Goal: Task Accomplishment & Management: Use online tool/utility

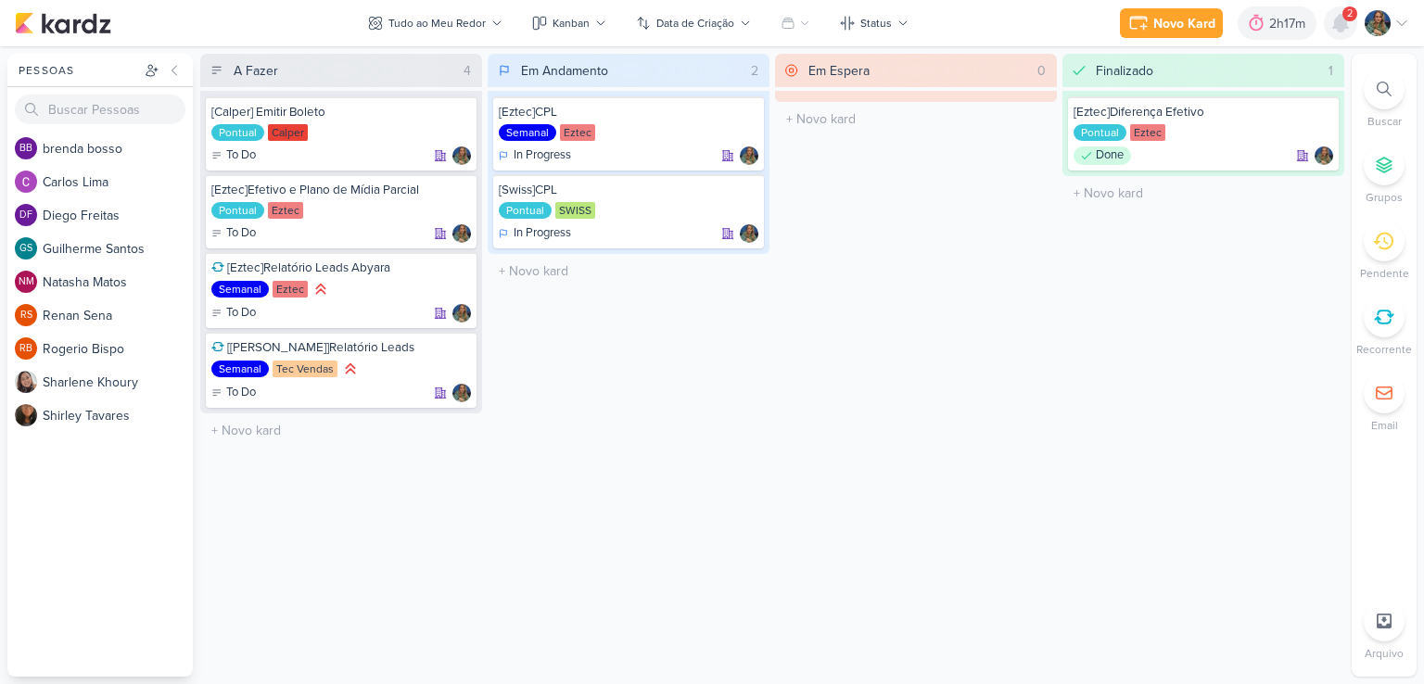
click at [1338, 26] on icon at bounding box center [1340, 23] width 15 height 17
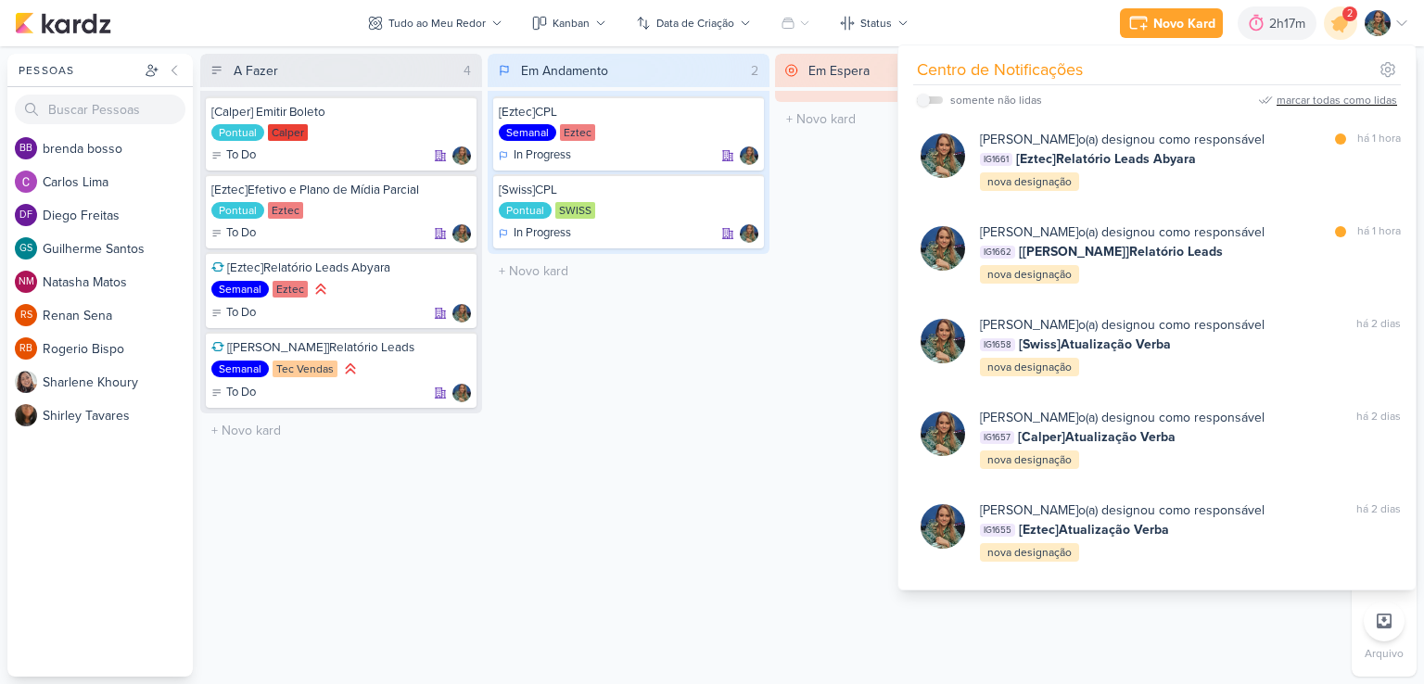
click at [1335, 100] on div "marcar todas como lidas" at bounding box center [1336, 100] width 120 height 17
click at [828, 323] on div "Em Espera 0 O título do kard deve ter menos que 100 caracteres" at bounding box center [916, 365] width 282 height 623
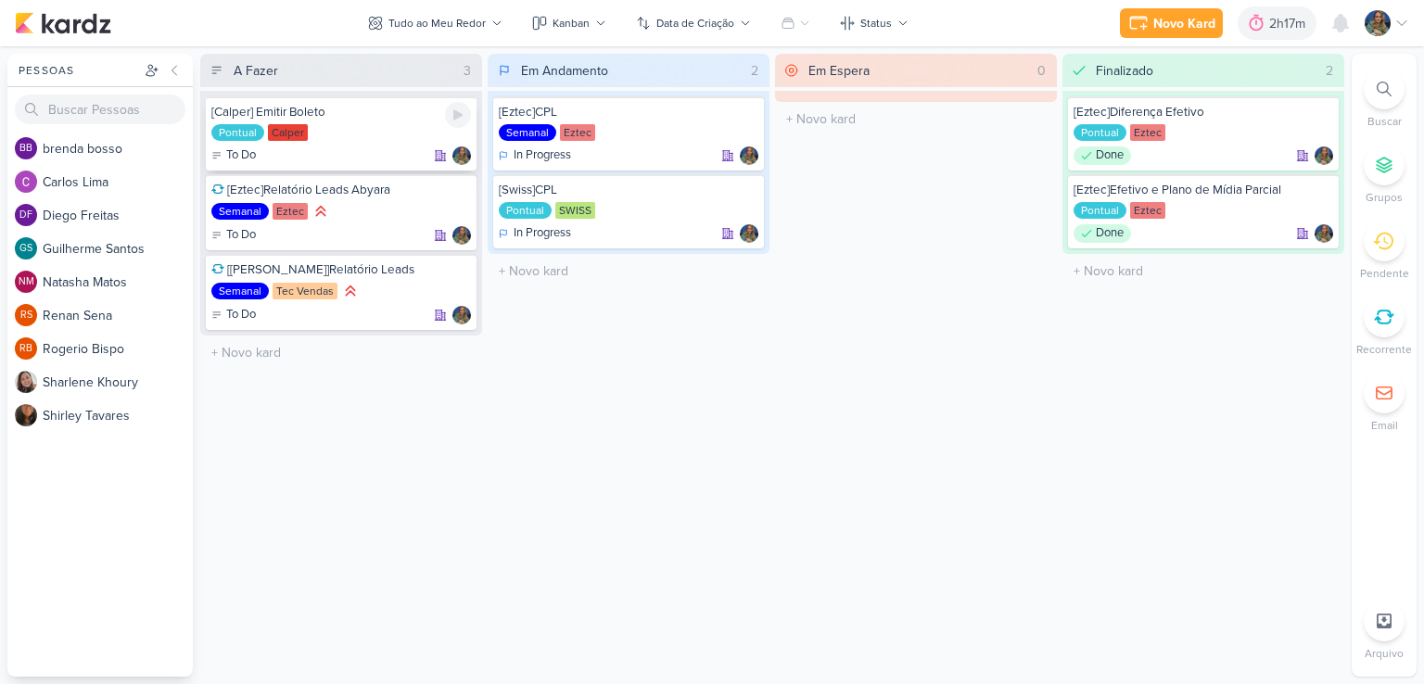
click at [351, 142] on div "[Calper] Emitir Boleto Pontual [GEOGRAPHIC_DATA] To Do" at bounding box center [341, 133] width 271 height 74
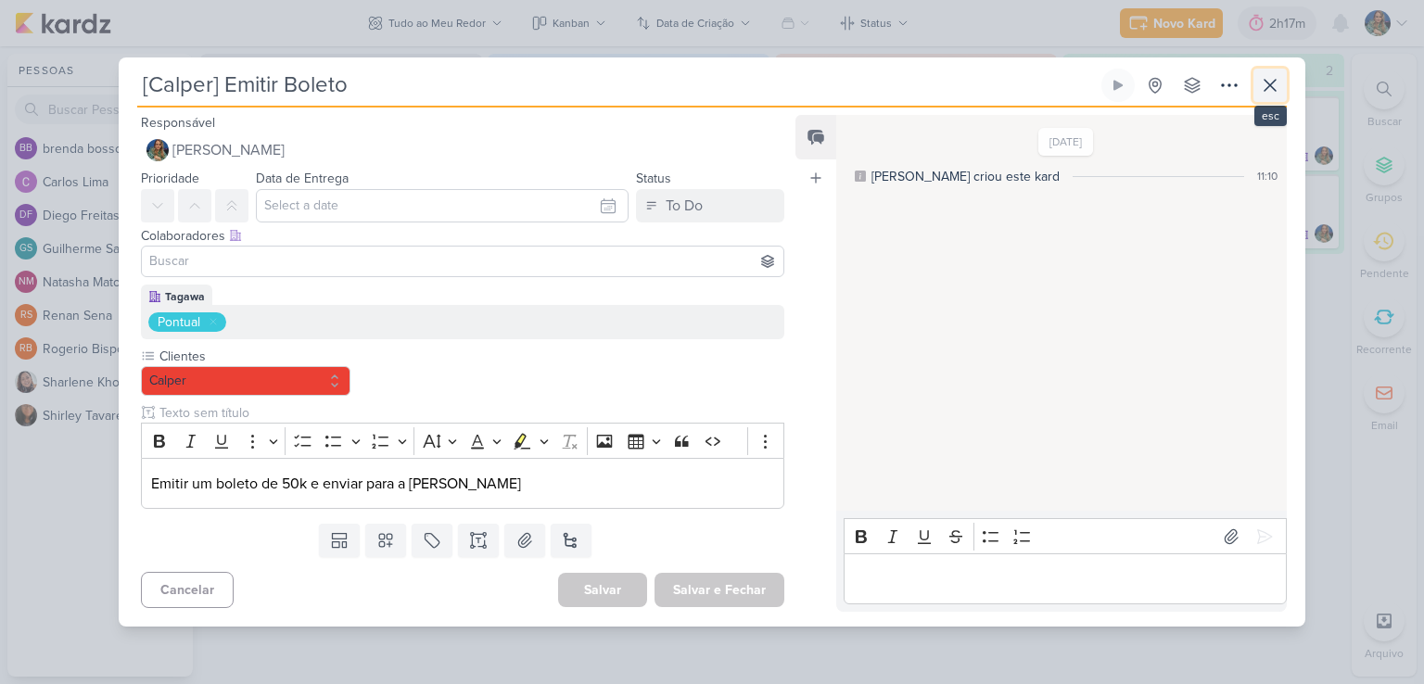
click at [1279, 90] on icon at bounding box center [1270, 85] width 22 height 22
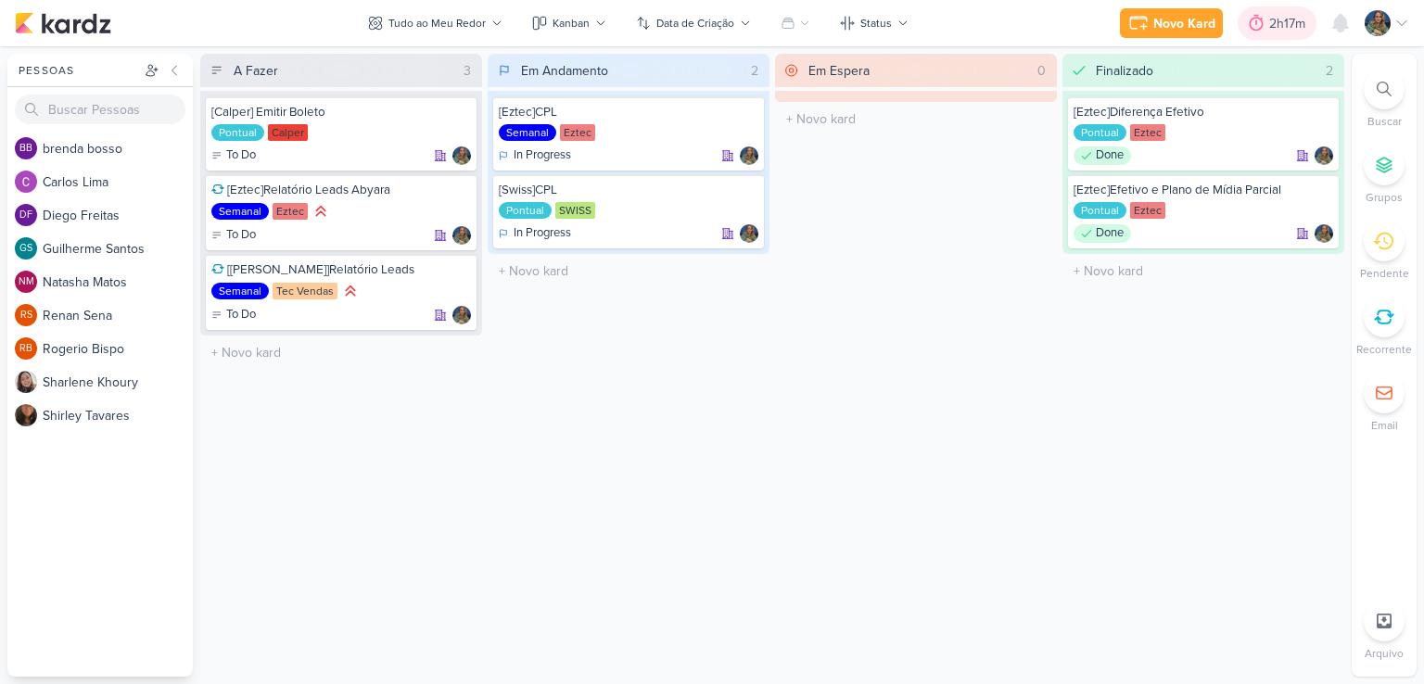
click at [1256, 30] on icon at bounding box center [1256, 23] width 14 height 17
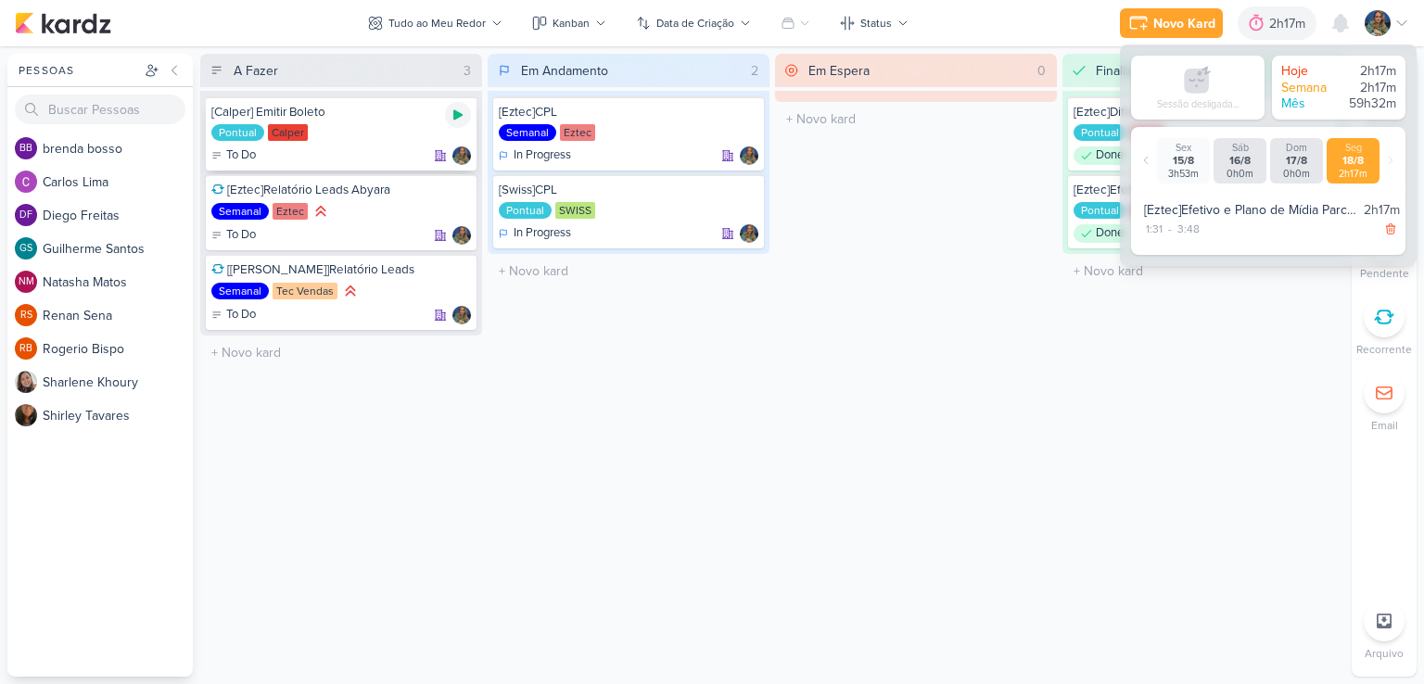
click at [463, 112] on icon at bounding box center [457, 115] width 15 height 15
click at [458, 118] on icon at bounding box center [457, 114] width 9 height 9
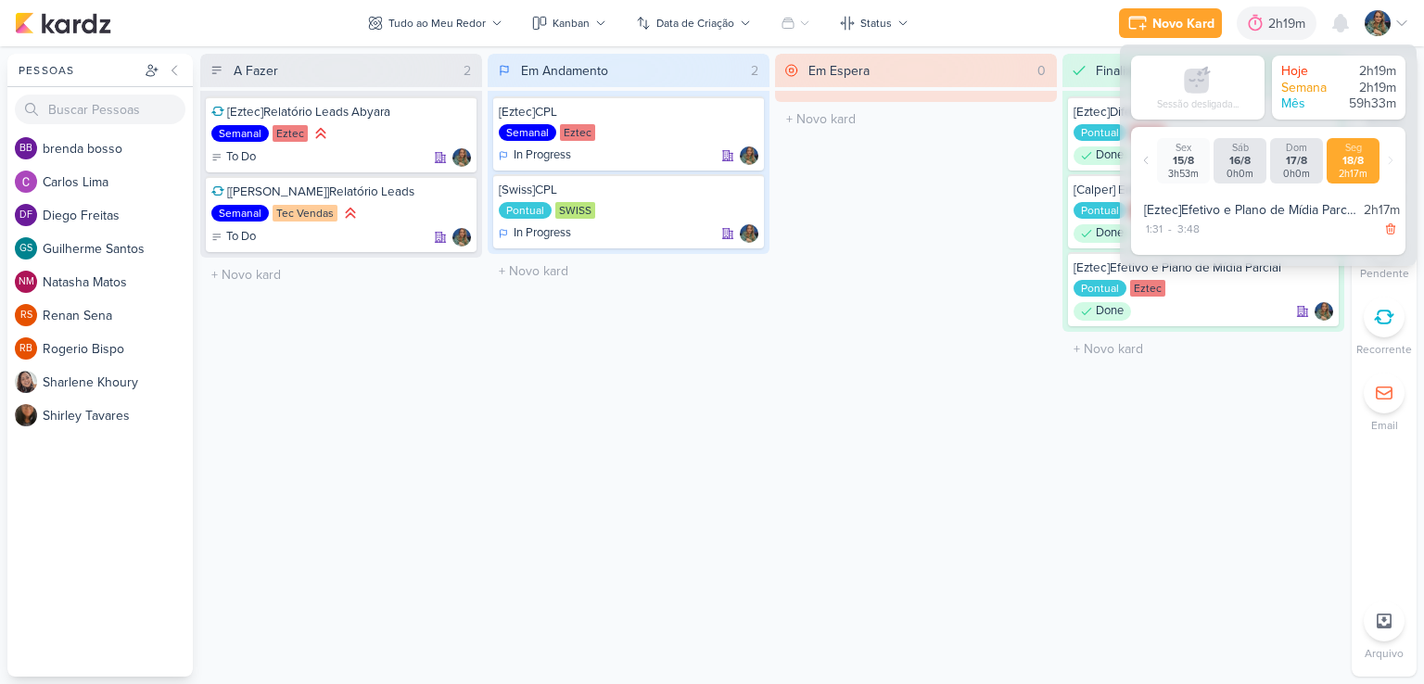
click at [969, 188] on div "Em Espera 0 O título do kard deve ter menos que 100 caracteres" at bounding box center [916, 365] width 282 height 623
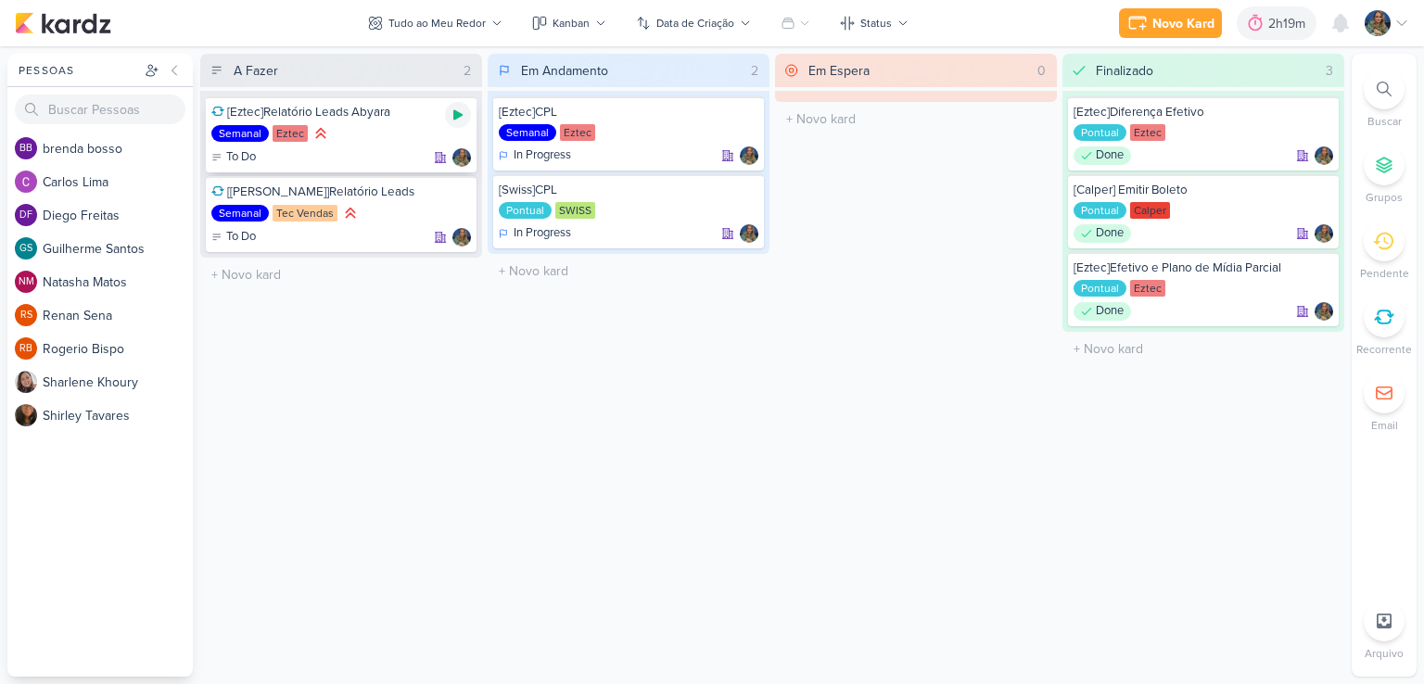
click at [467, 121] on div at bounding box center [458, 115] width 26 height 26
click at [1241, 38] on div "2h19m" at bounding box center [1263, 22] width 106 height 33
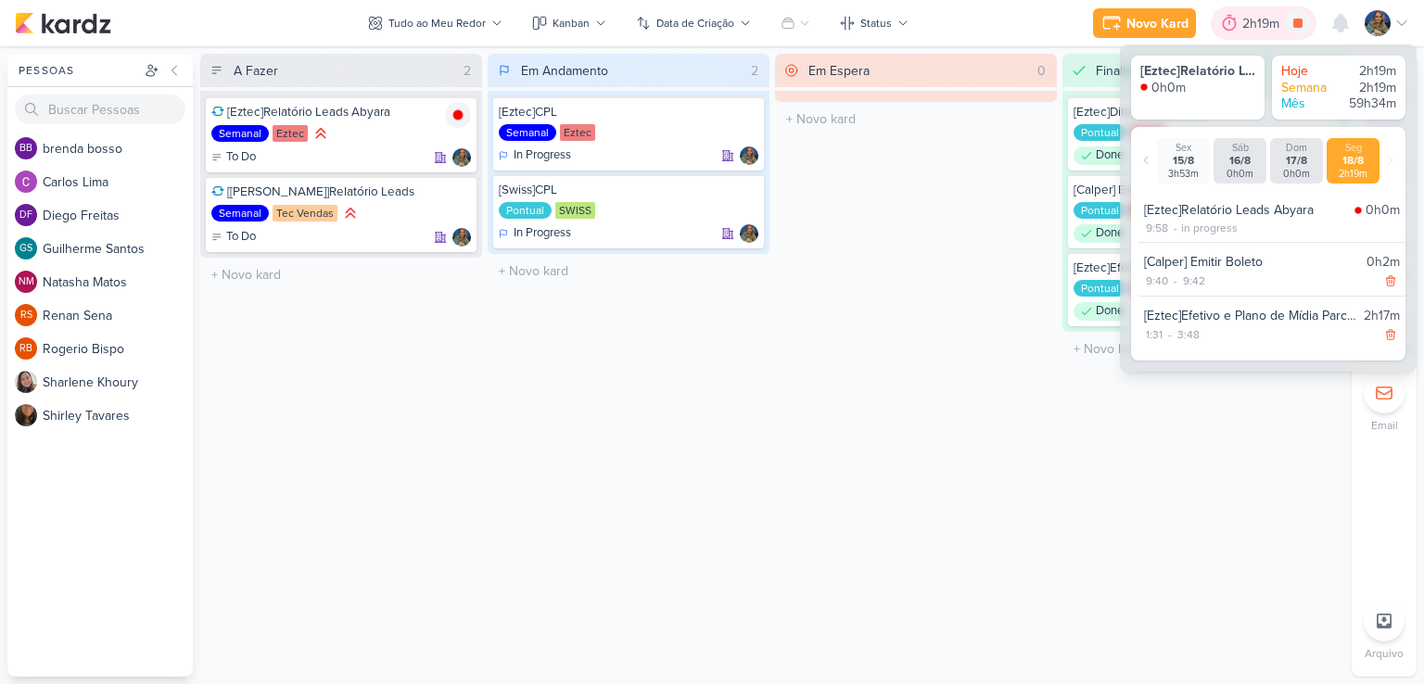
click at [1241, 38] on div "2h19m" at bounding box center [1263, 22] width 106 height 33
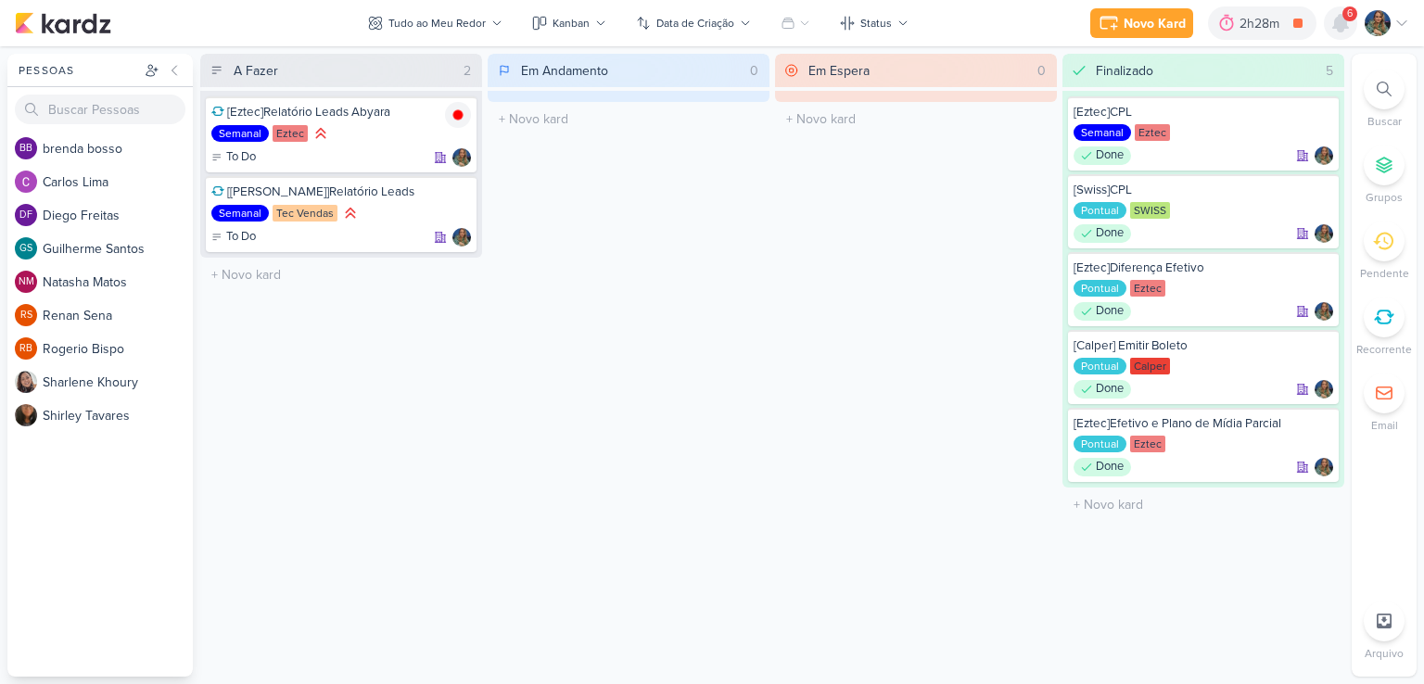
click at [1344, 29] on icon at bounding box center [1340, 23] width 22 height 22
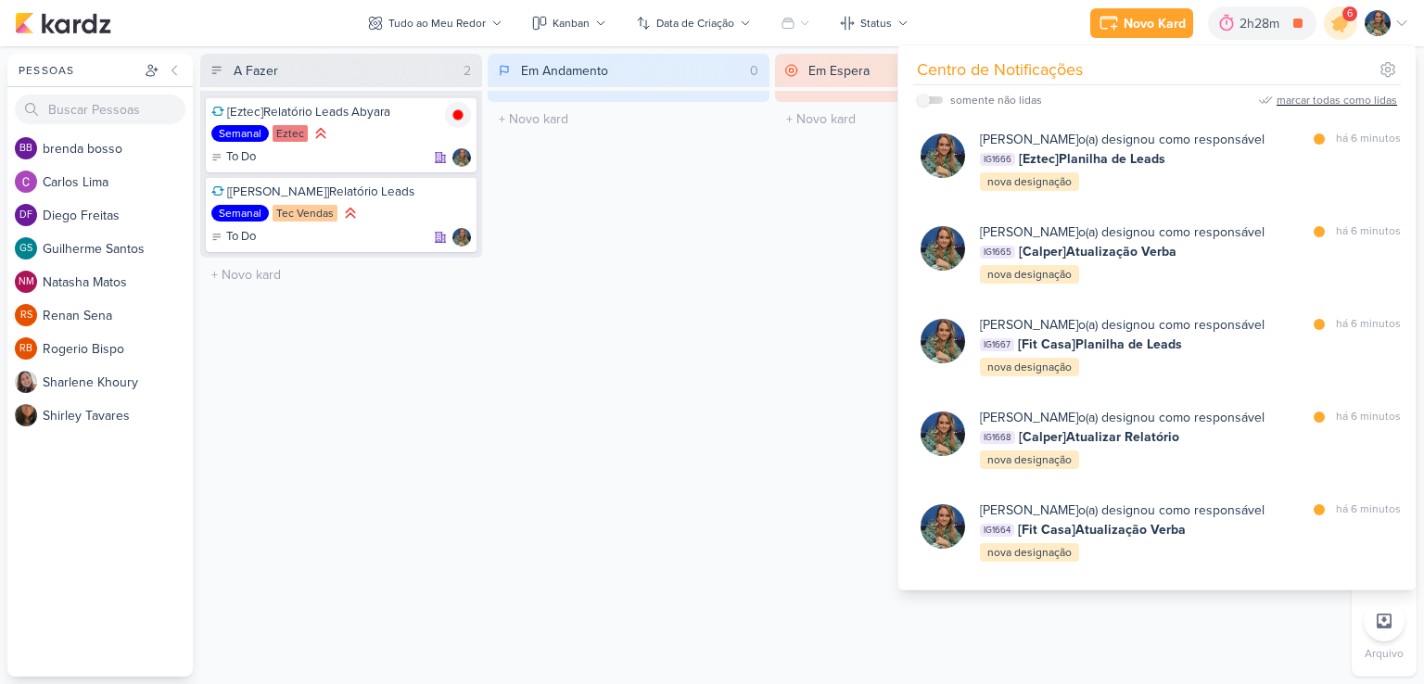
click at [1334, 98] on div "marcar todas como lidas" at bounding box center [1336, 100] width 120 height 17
click at [796, 217] on div "Em Espera 0 O título do kard deve ter menos que 100 caracteres" at bounding box center [916, 365] width 282 height 623
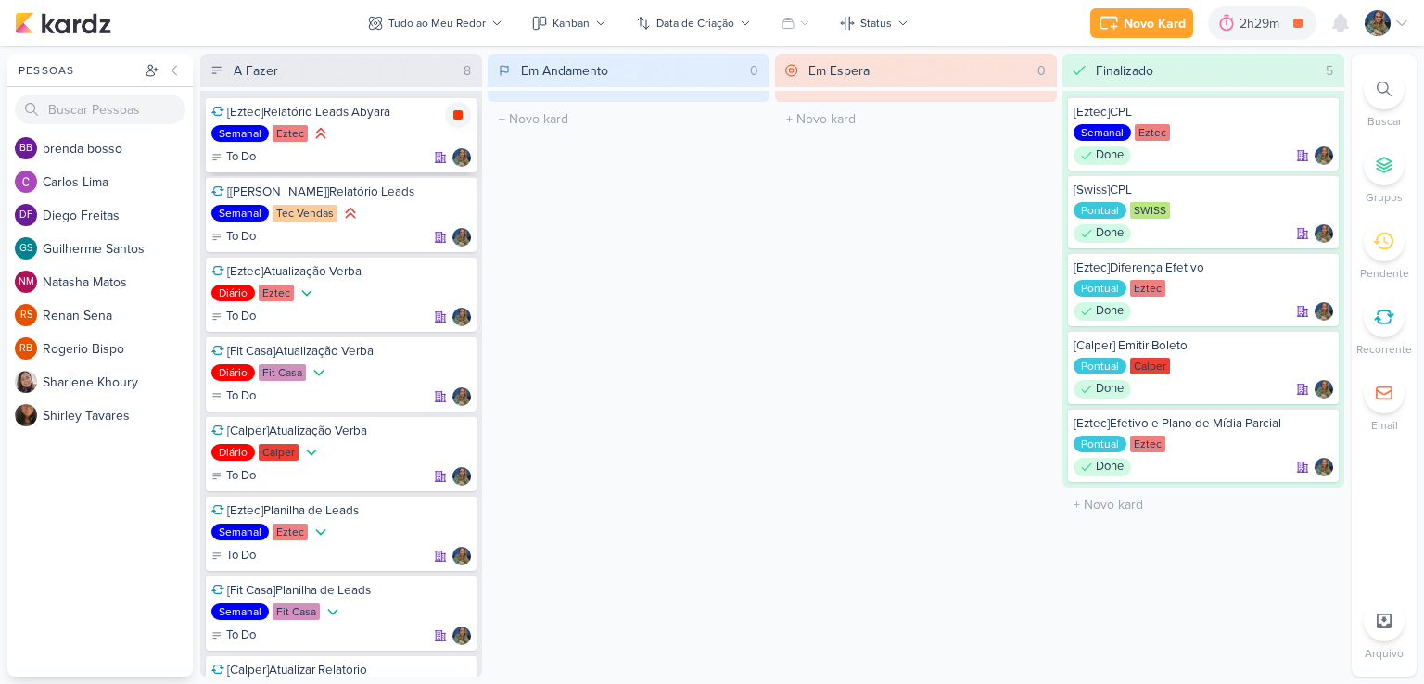
click at [462, 112] on icon at bounding box center [457, 115] width 15 height 15
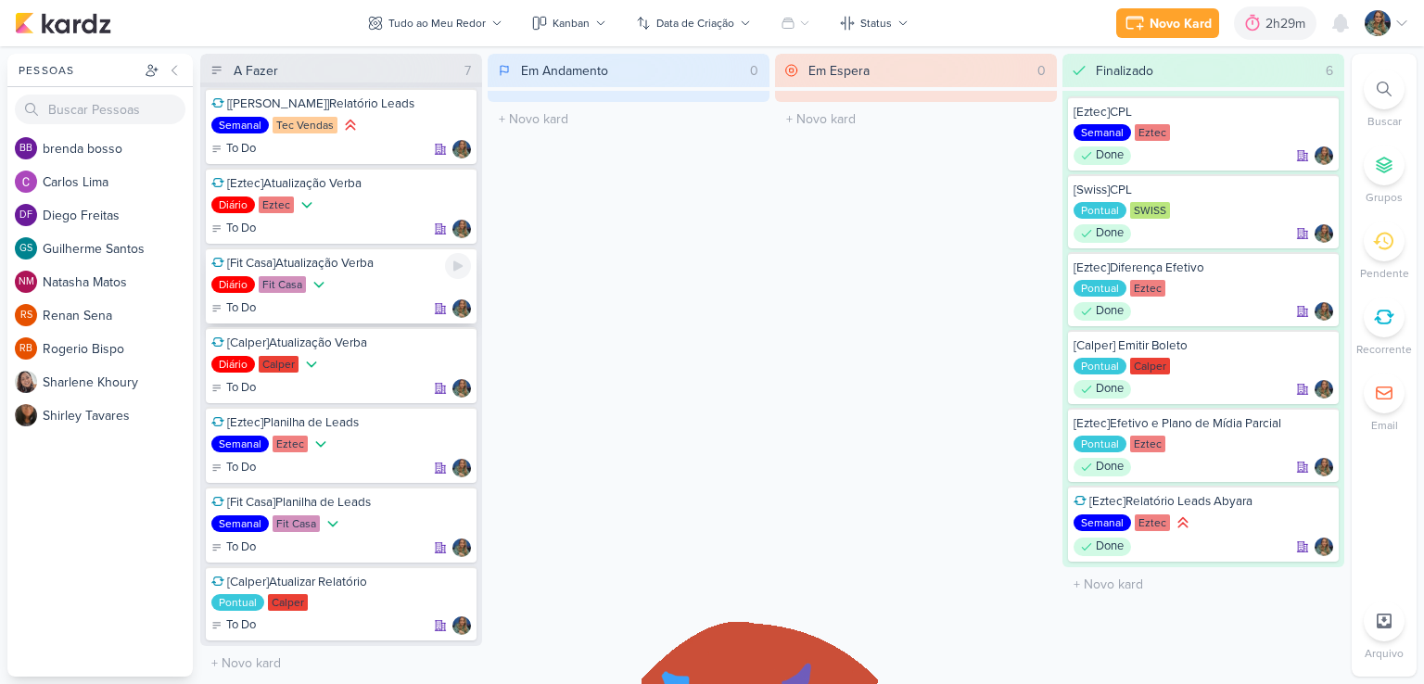
scroll to position [9, 0]
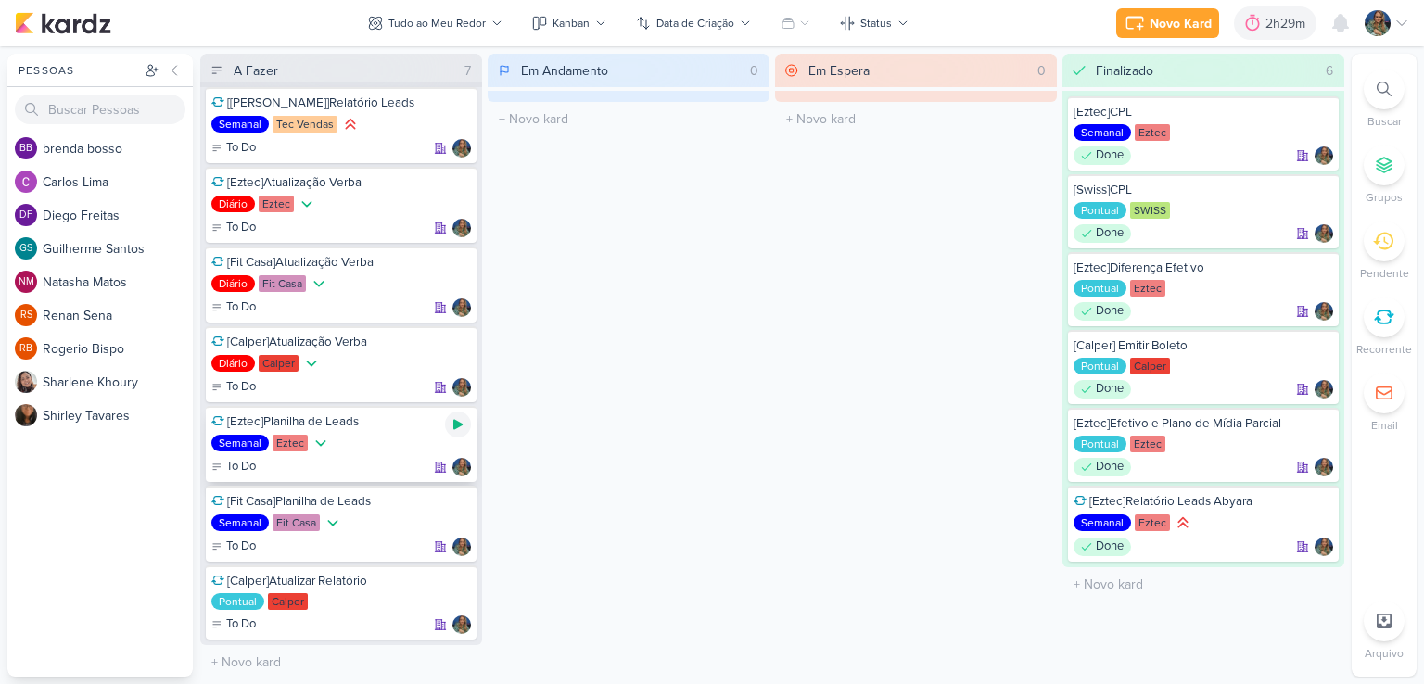
click at [456, 428] on icon at bounding box center [457, 424] width 15 height 15
